Goal: Transaction & Acquisition: Download file/media

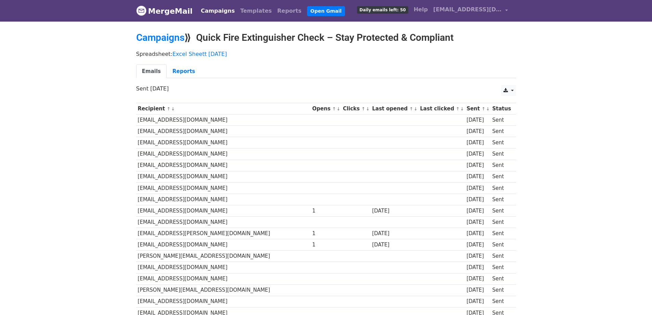
click at [506, 92] on icon at bounding box center [505, 90] width 4 height 5
click at [512, 106] on link "CSV" at bounding box center [516, 106] width 31 height 11
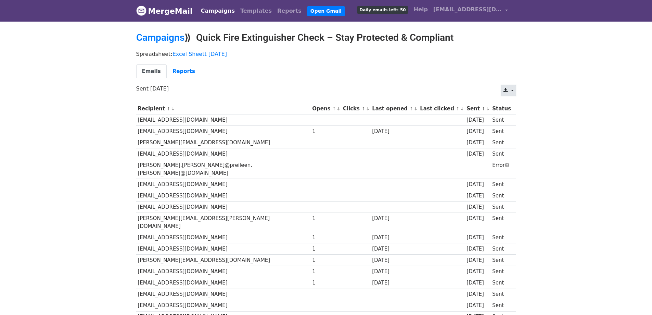
click at [509, 93] on link at bounding box center [508, 90] width 15 height 11
click at [516, 102] on link "CSV" at bounding box center [516, 106] width 31 height 11
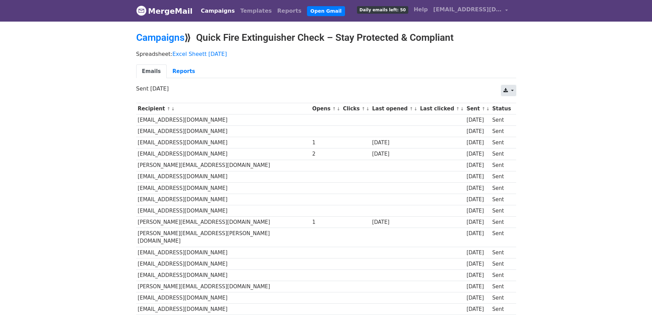
click at [506, 89] on icon at bounding box center [505, 90] width 4 height 5
click at [513, 104] on link "CSV" at bounding box center [516, 106] width 31 height 11
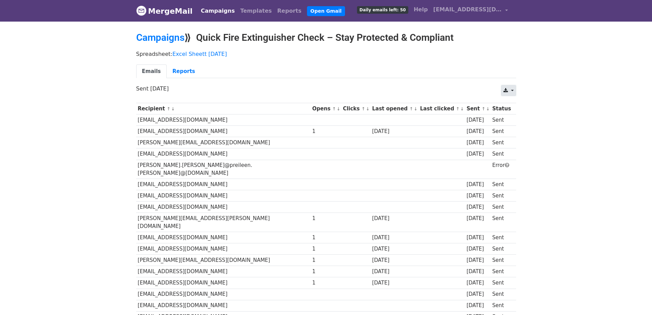
click at [510, 88] on link at bounding box center [508, 90] width 15 height 11
click at [516, 107] on link "CSV" at bounding box center [516, 106] width 31 height 11
